Goal: Information Seeking & Learning: Learn about a topic

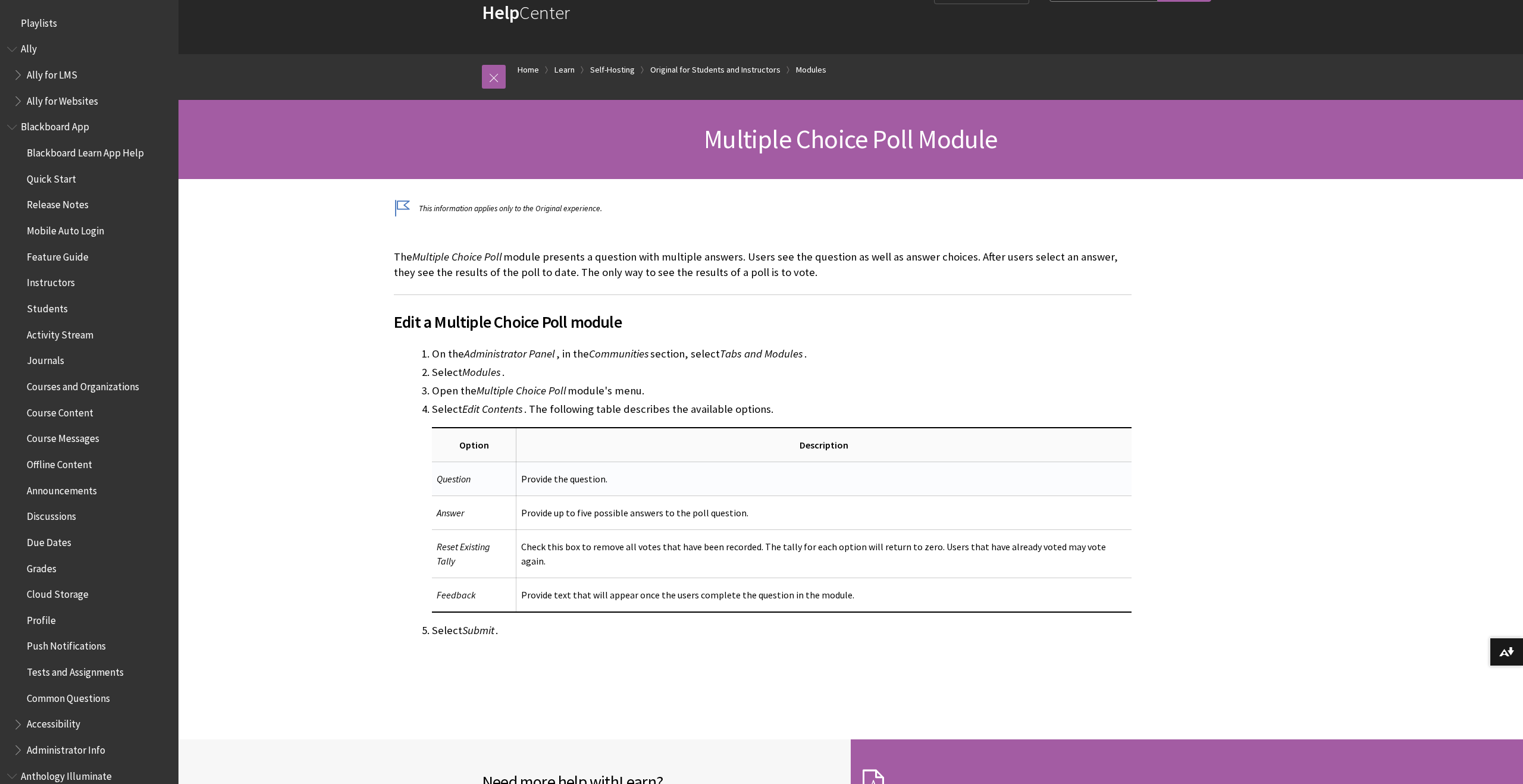
scroll to position [322, 0]
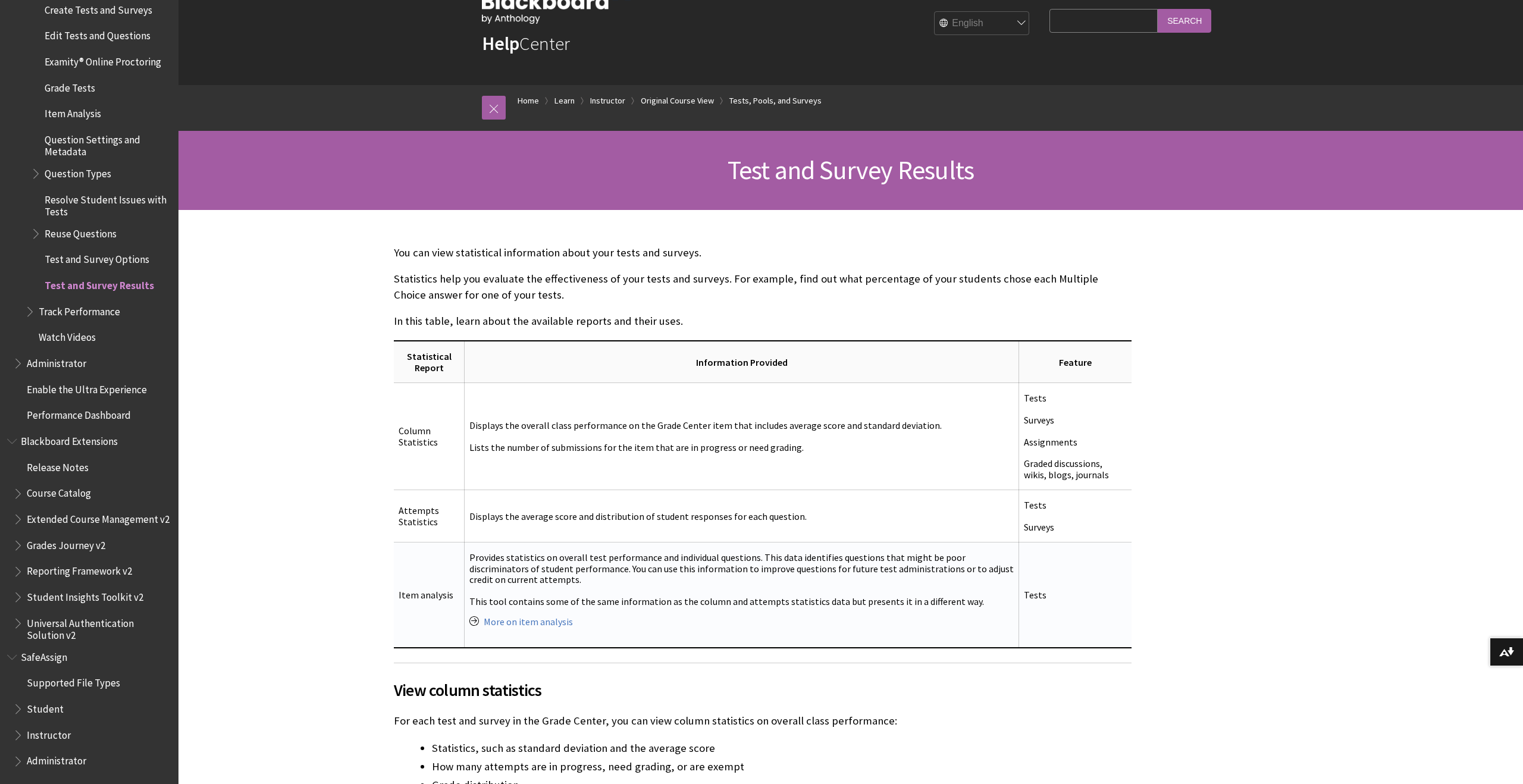
scroll to position [46, 0]
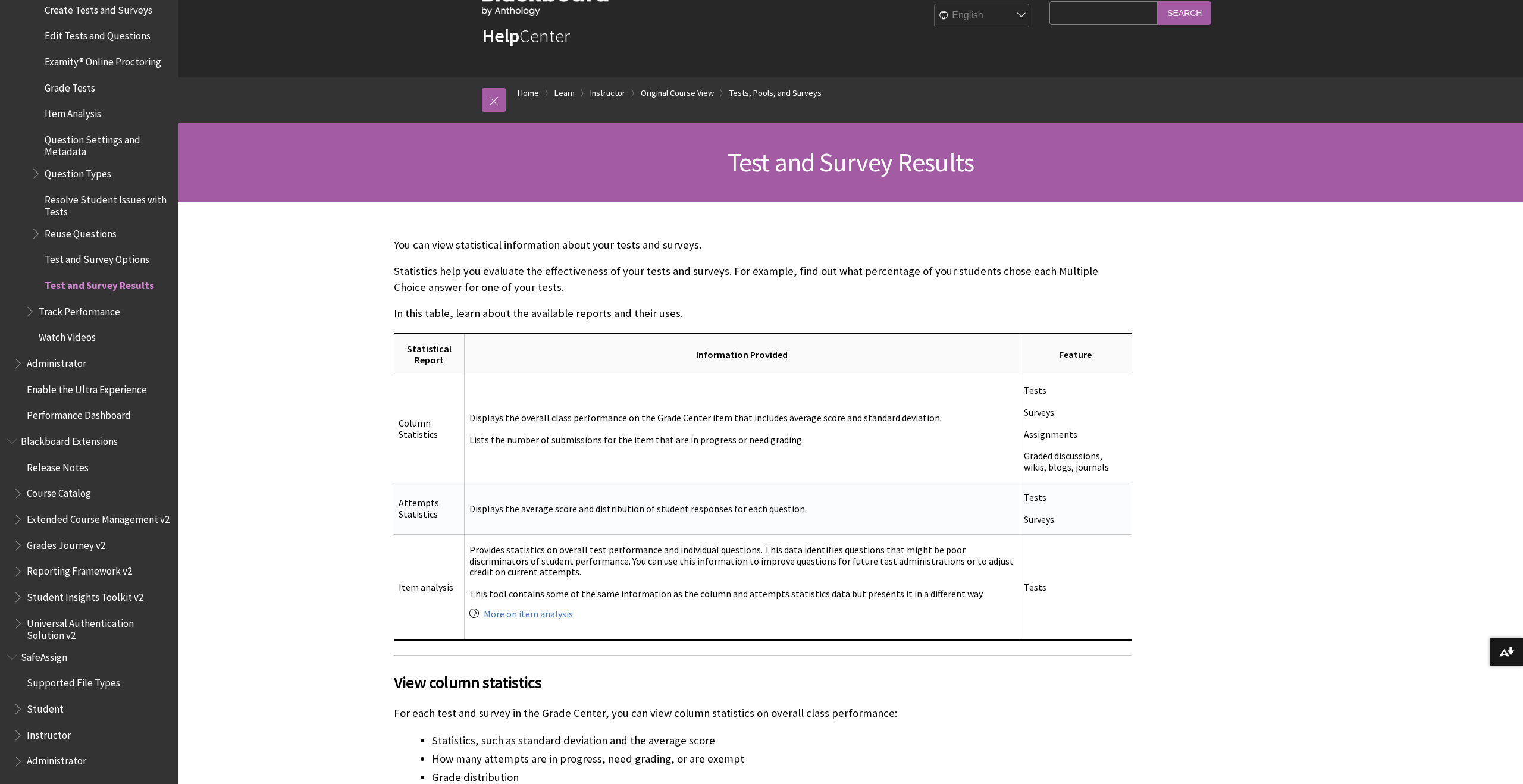
click at [631, 523] on td "Displays the average score and distribution of student responses for each quest…" at bounding box center [742, 509] width 554 height 52
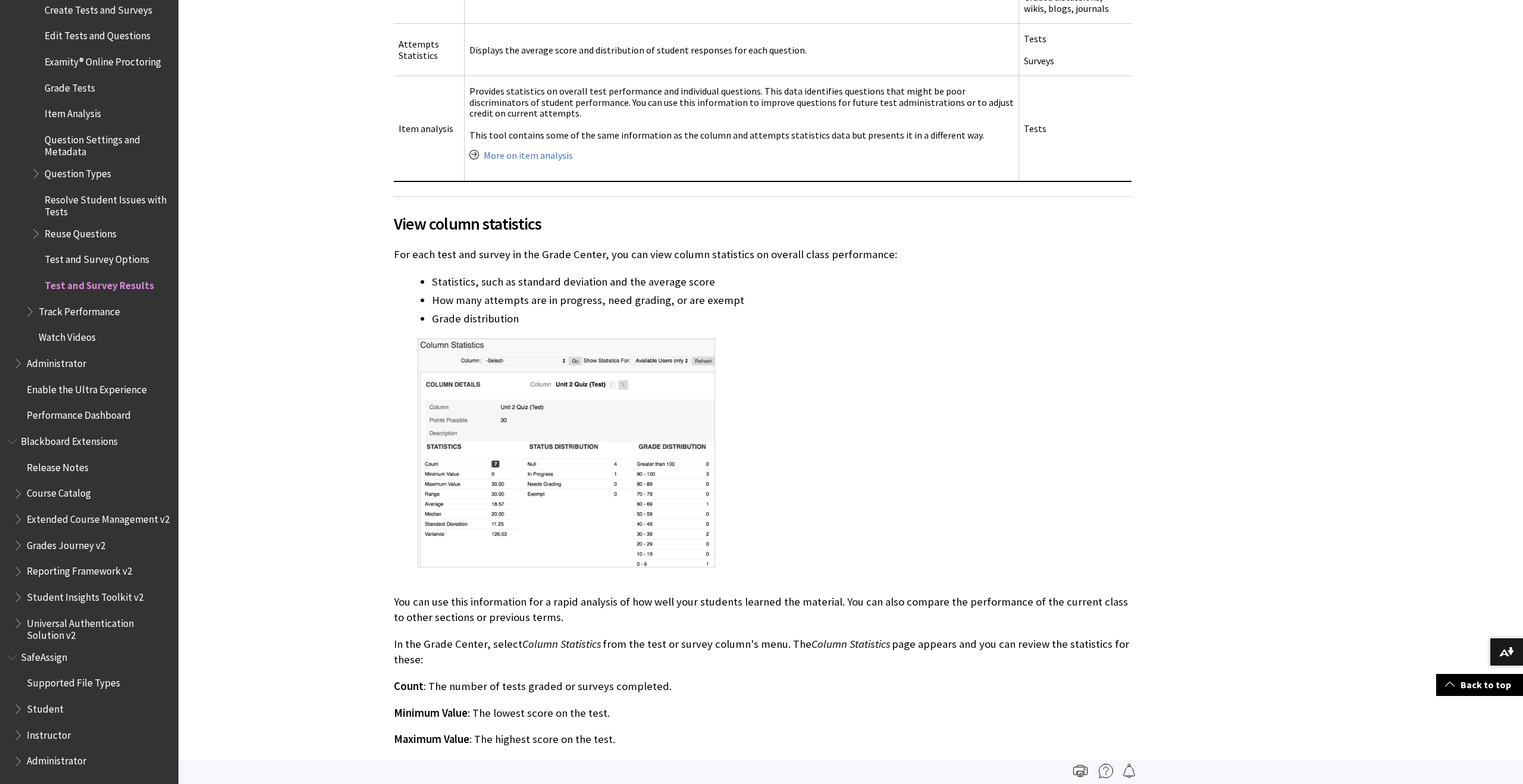
scroll to position [467, 0]
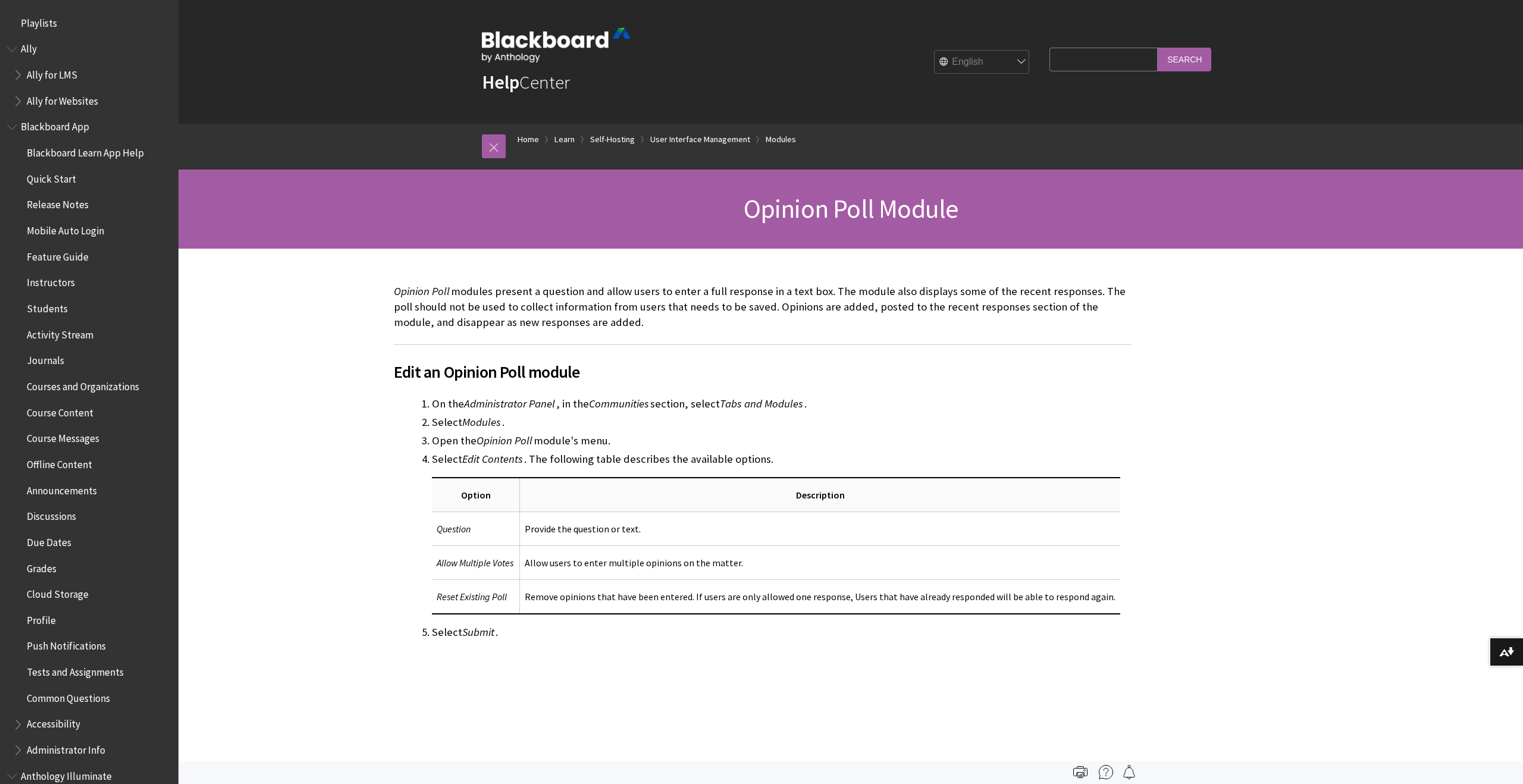
scroll to position [2149, 0]
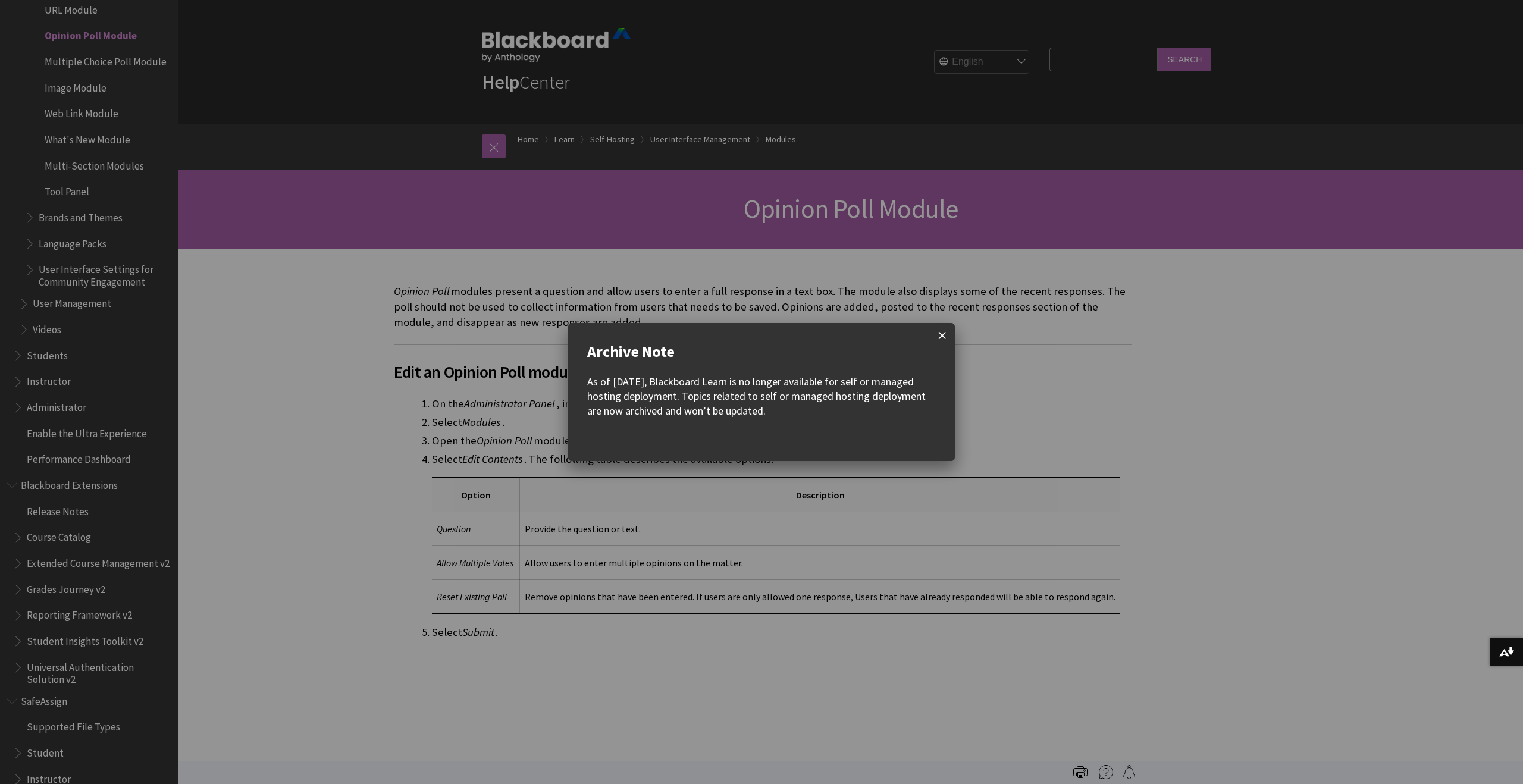
click at [936, 331] on span at bounding box center [942, 335] width 25 height 25
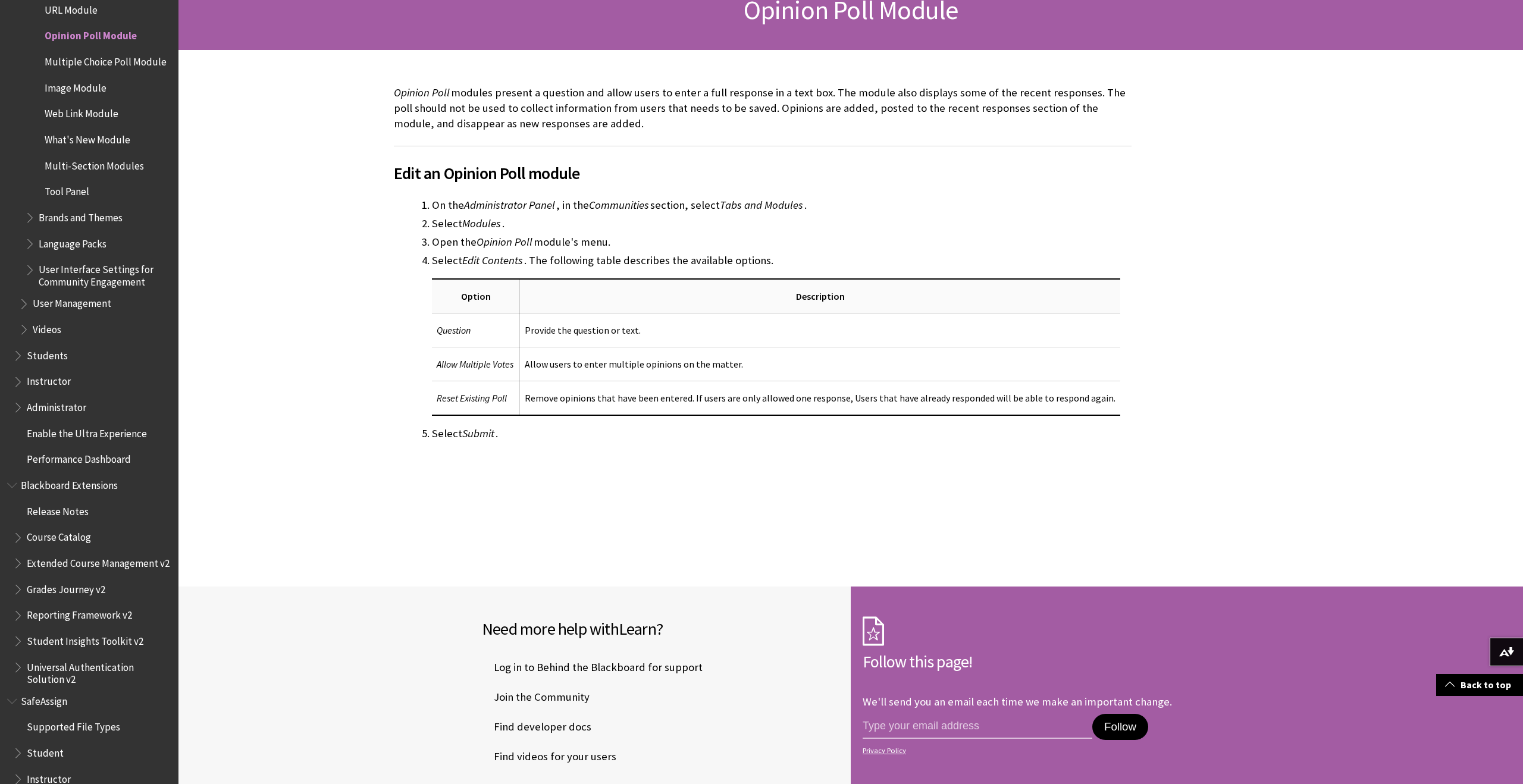
scroll to position [446, 0]
